Goal: Task Accomplishment & Management: Complete application form

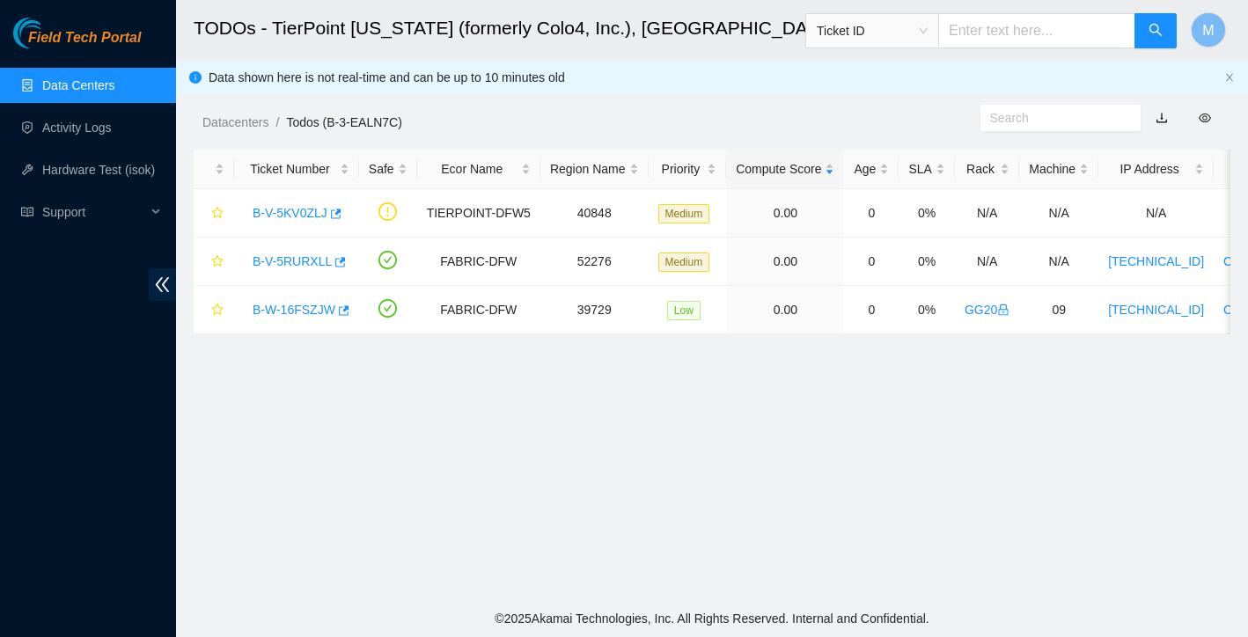
scroll to position [345, 0]
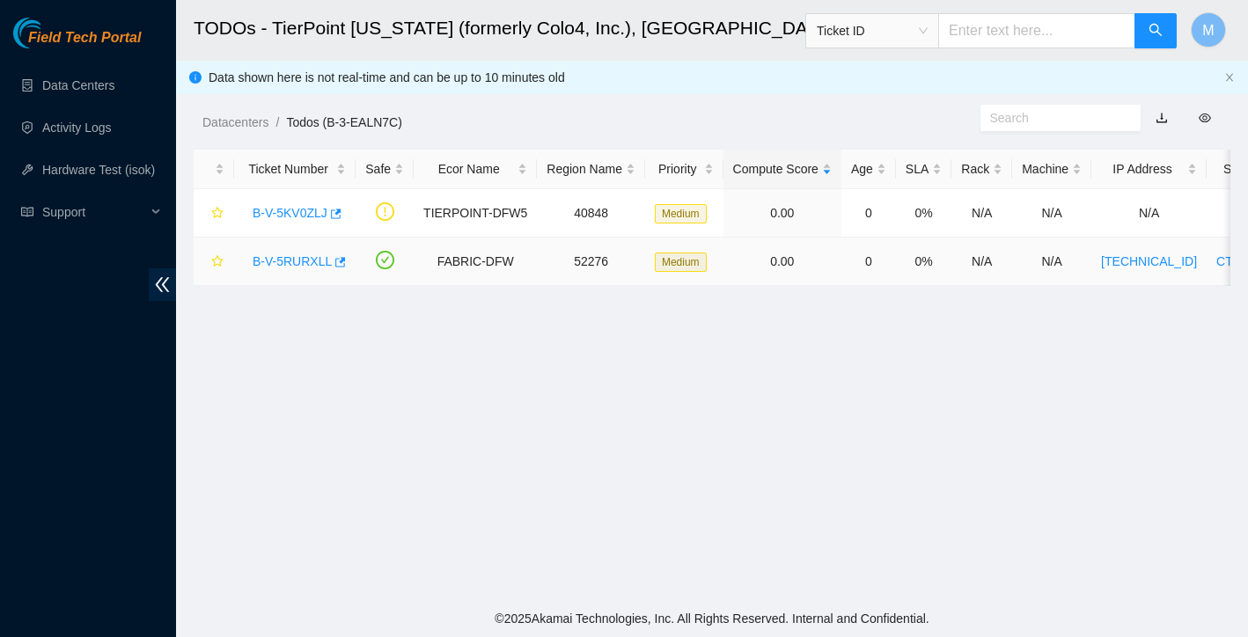
click at [296, 266] on link "B-V-5RURXLL" at bounding box center [292, 261] width 79 height 14
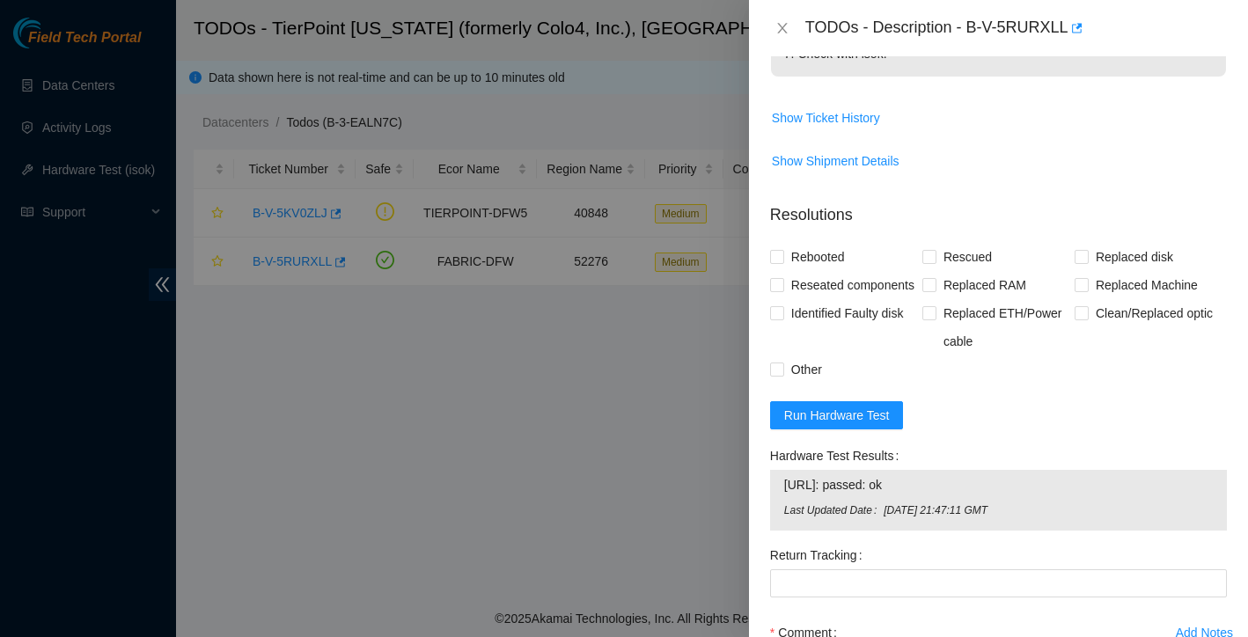
scroll to position [520, 0]
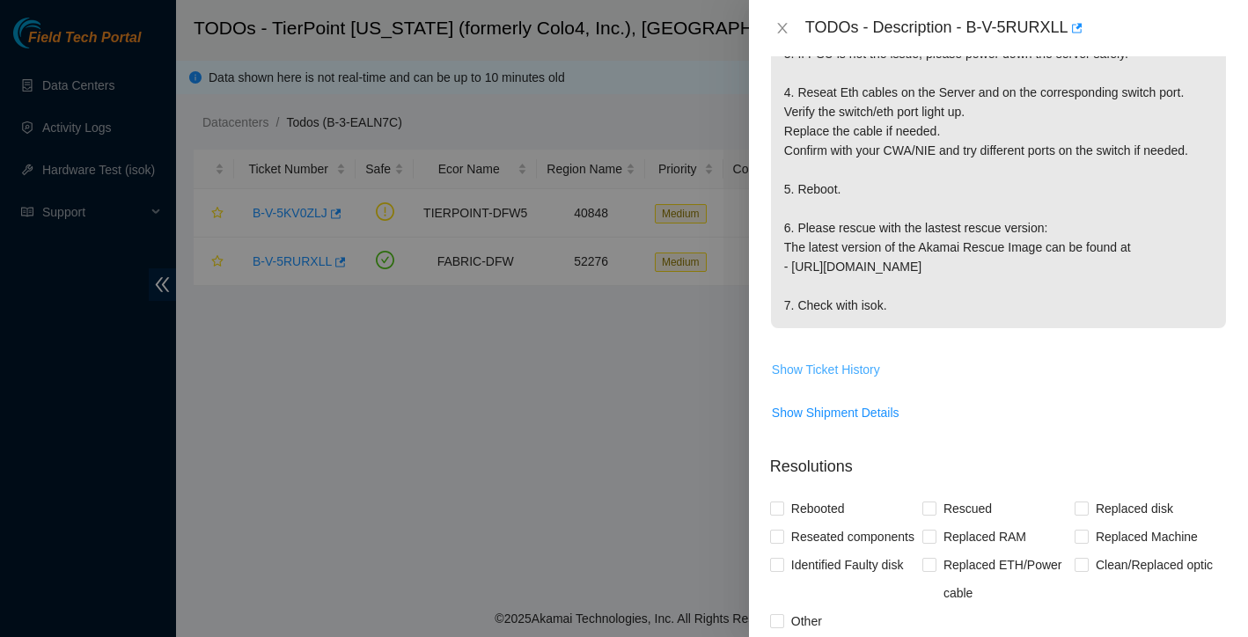
click at [830, 363] on span "Show Ticket History" at bounding box center [826, 369] width 108 height 19
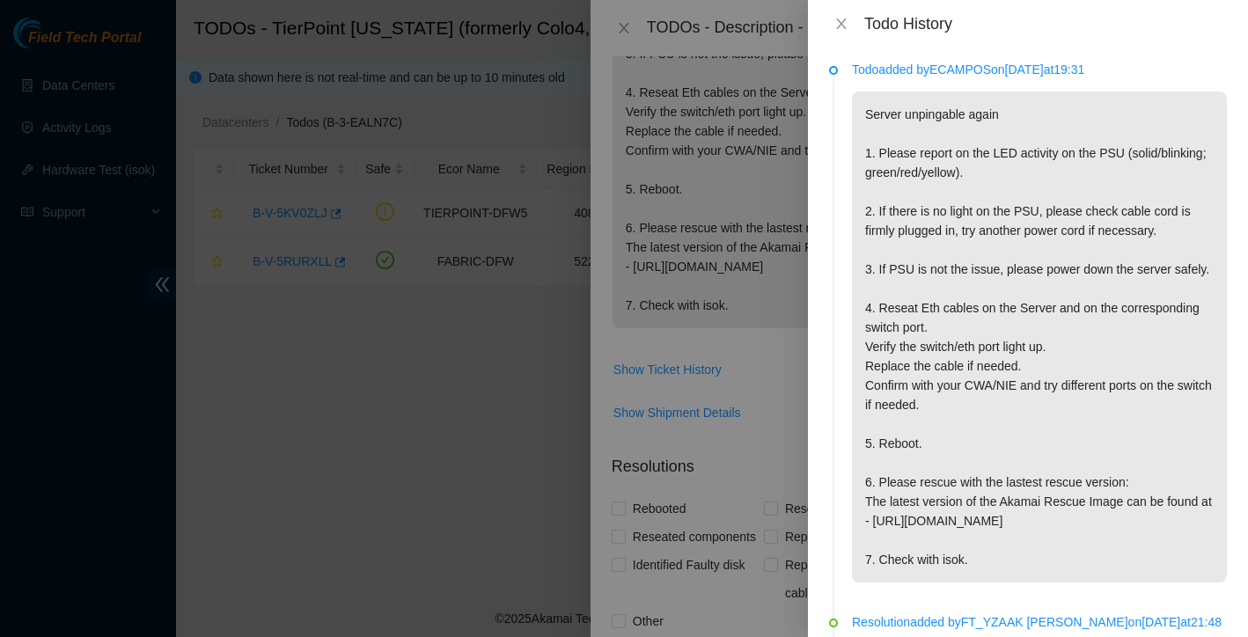
scroll to position [0, 0]
click at [843, 17] on icon "close" at bounding box center [841, 24] width 14 height 14
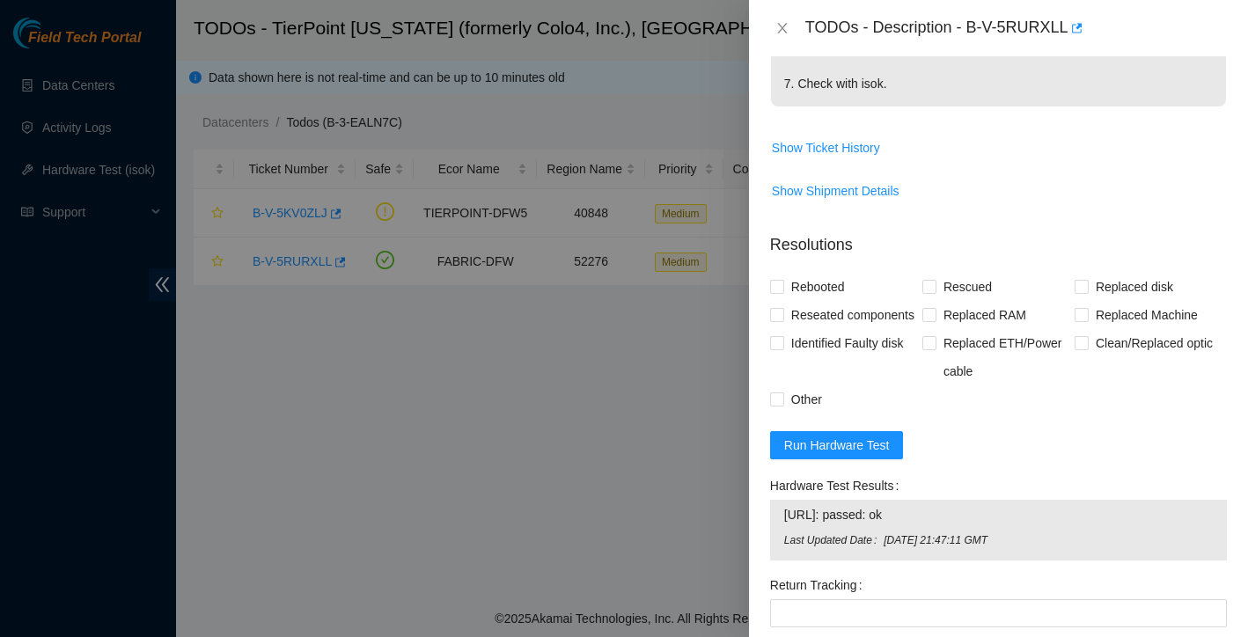
scroll to position [863, 0]
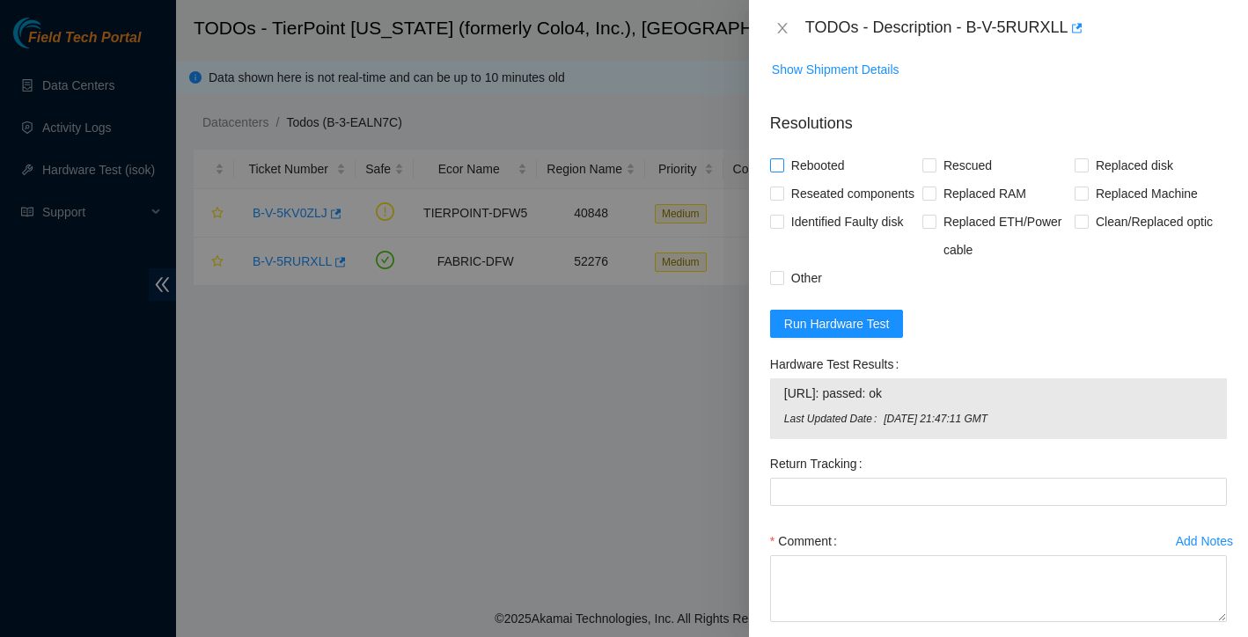
click at [777, 165] on input "Rebooted" at bounding box center [776, 164] width 12 height 12
checkbox input "true"
click at [922, 164] on input "Rescued" at bounding box center [928, 164] width 12 height 12
checkbox input "true"
click at [818, 334] on span "Run Hardware Test" at bounding box center [837, 323] width 106 height 19
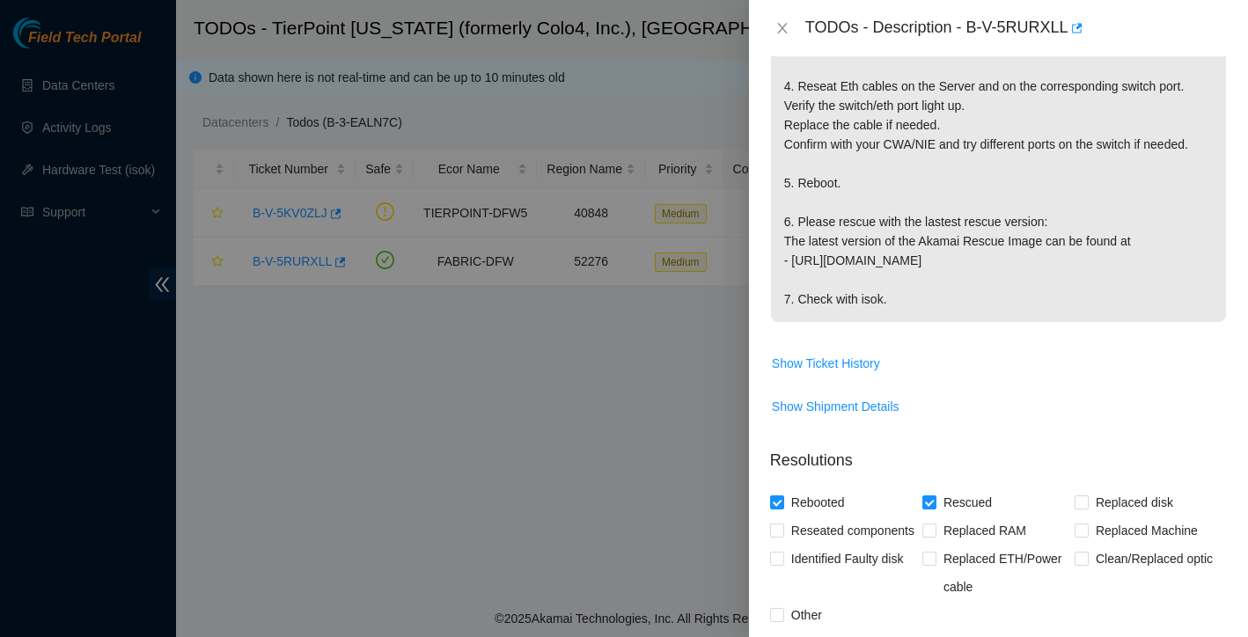
scroll to position [117, 0]
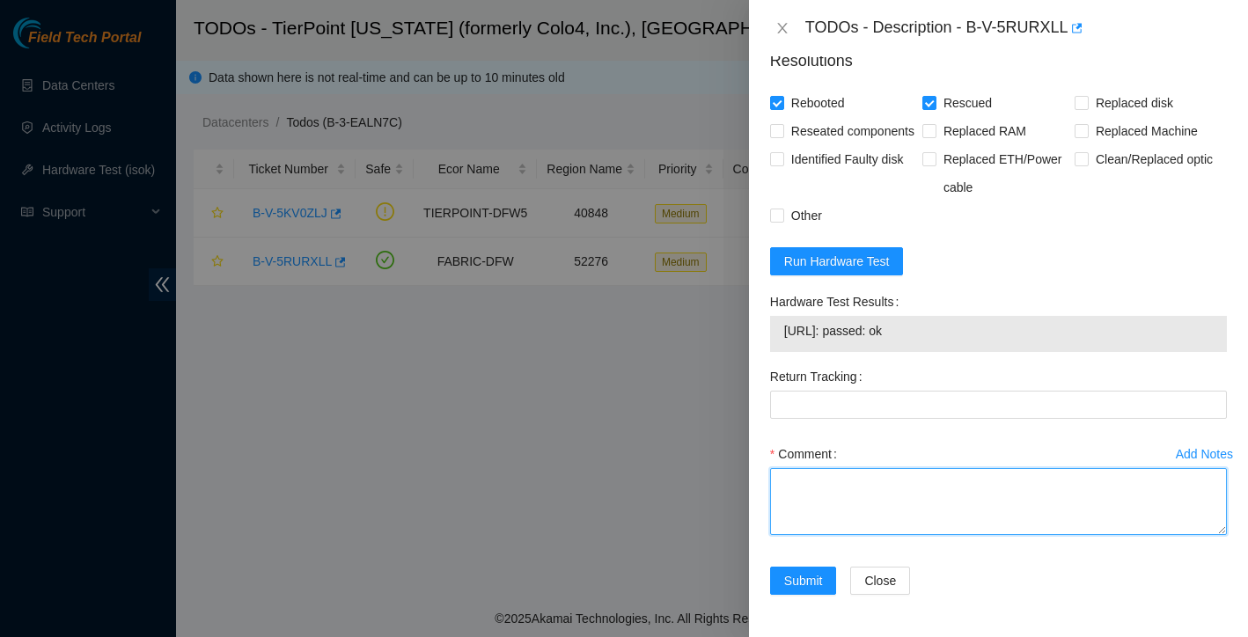
click at [837, 484] on textarea "Comment" at bounding box center [998, 501] width 457 height 67
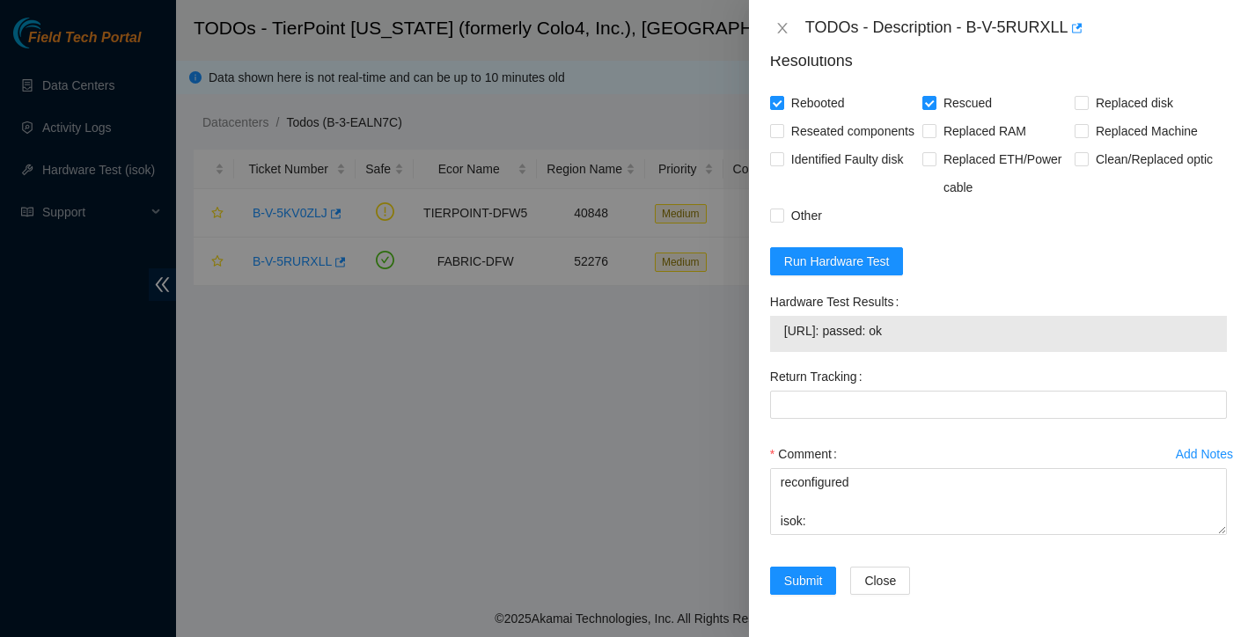
drag, startPoint x: 785, startPoint y: 349, endPoint x: 948, endPoint y: 342, distance: 163.0
click at [948, 341] on span "[URL]: passed: ok" at bounding box center [998, 330] width 429 height 19
copy span "[URL]: passed: ok"
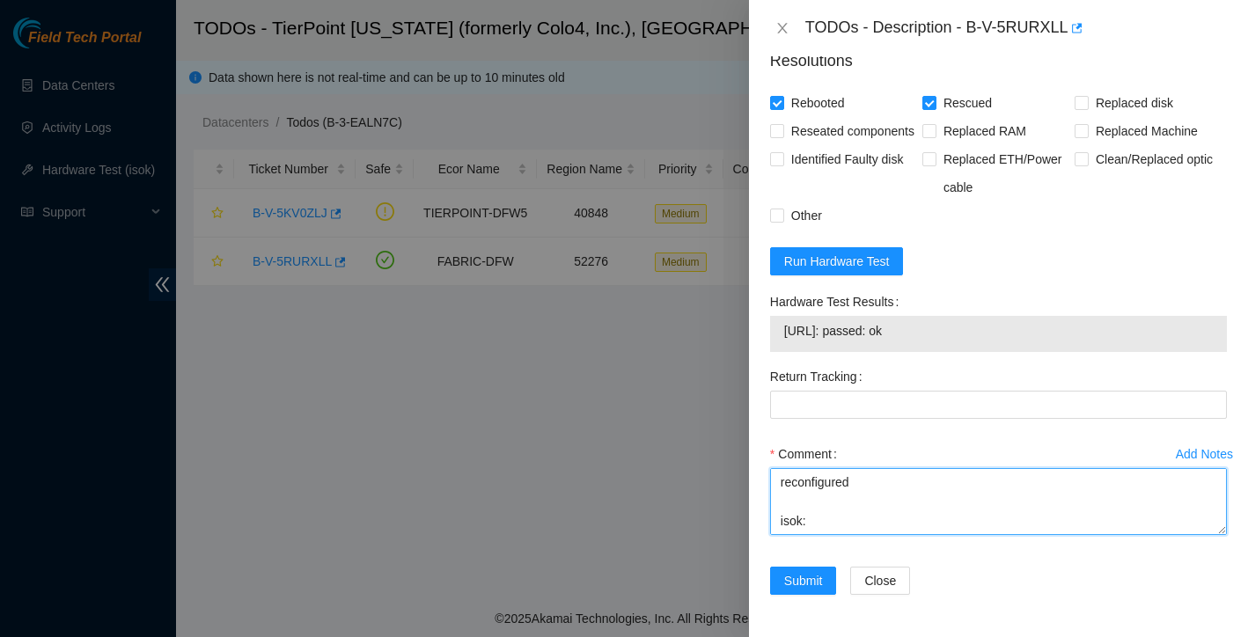
click at [793, 535] on textarea "LED light solid green rebooted reseted eth cables rescued reconfigured isok:" at bounding box center [998, 501] width 457 height 67
paste textarea "[URL]: passed: ok"
type textarea "LED light solid green rebooted reseted eth cables rescued reconfigured isok: [U…"
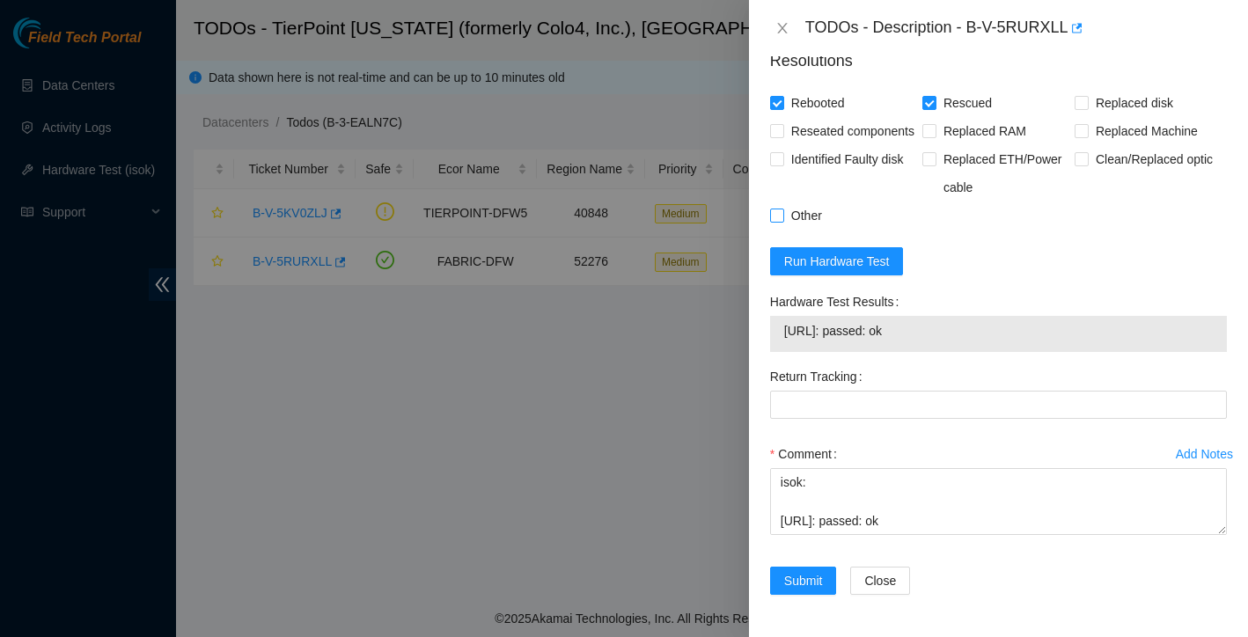
click at [775, 221] on input "Other" at bounding box center [776, 215] width 12 height 12
checkbox input "true"
click at [886, 460] on div "Comment" at bounding box center [998, 454] width 457 height 28
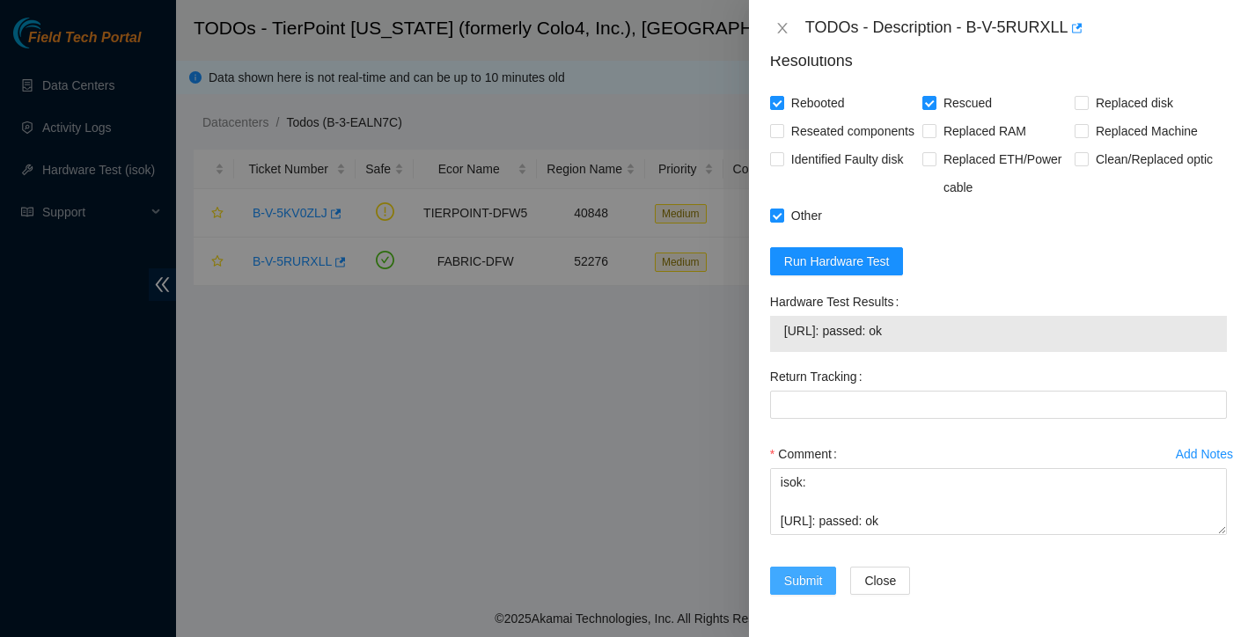
click at [816, 590] on span "Submit" at bounding box center [803, 580] width 39 height 19
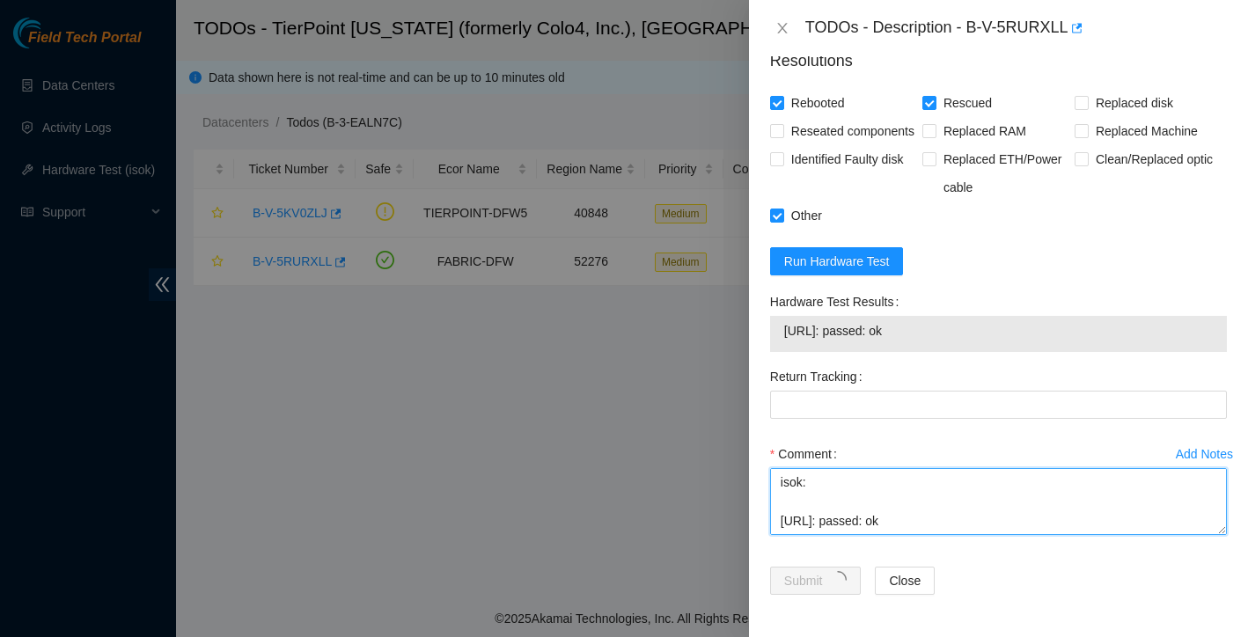
scroll to position [0, 0]
drag, startPoint x: 958, startPoint y: 522, endPoint x: 884, endPoint y: 406, distance: 137.7
click at [884, 406] on form "Resolutions Rebooted Rescued Replaced disk Reseated components Replaced RAM Rep…" at bounding box center [998, 325] width 457 height 581
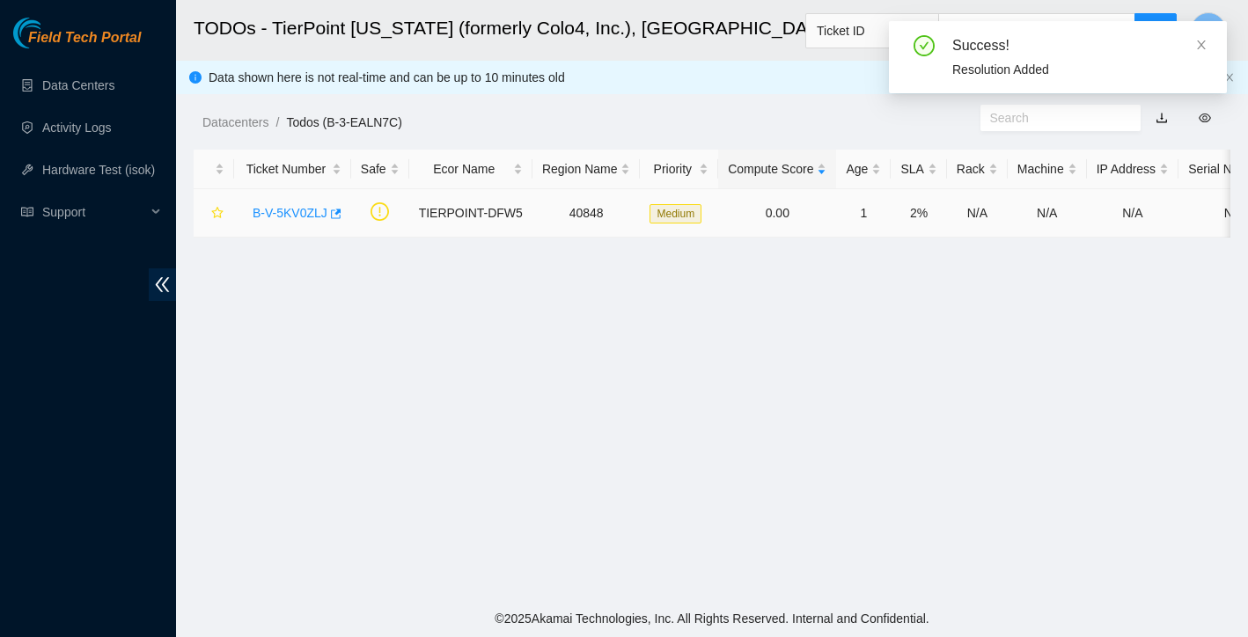
click at [303, 215] on link "B-V-5KV0ZLJ" at bounding box center [290, 213] width 75 height 14
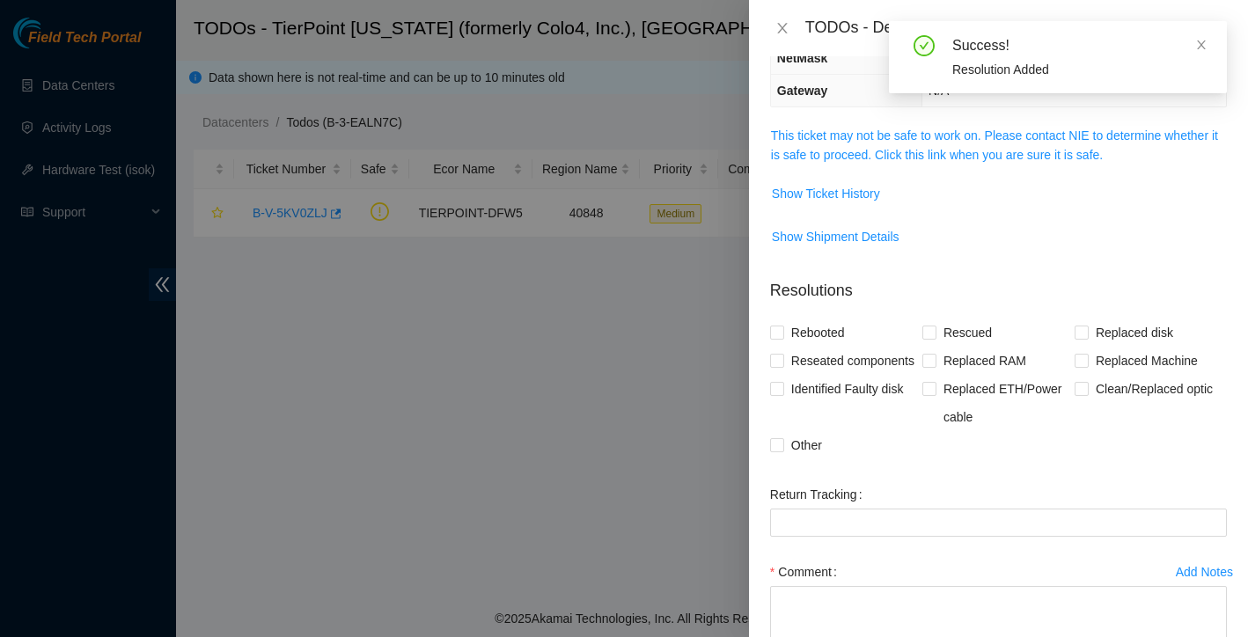
scroll to position [178, 0]
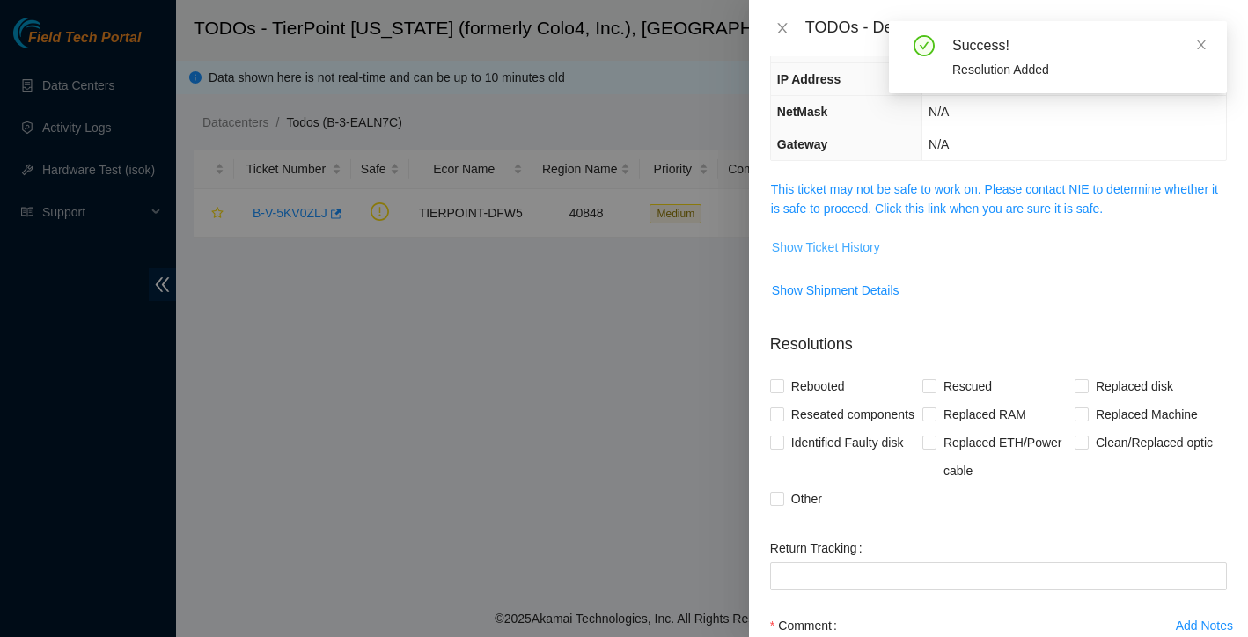
click at [858, 245] on span "Show Ticket History" at bounding box center [826, 247] width 108 height 19
